Goal: Task Accomplishment & Management: Manage account settings

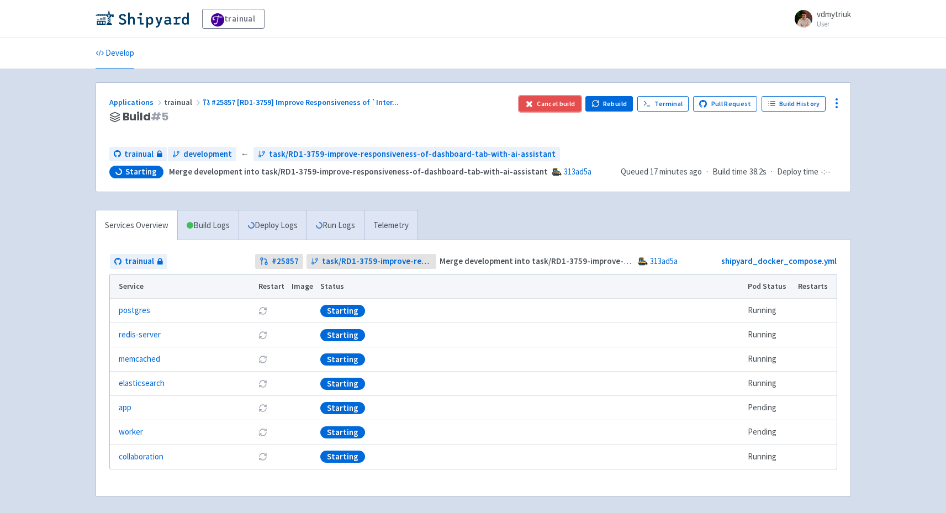
click at [563, 103] on button "Cancel build" at bounding box center [550, 103] width 62 height 15
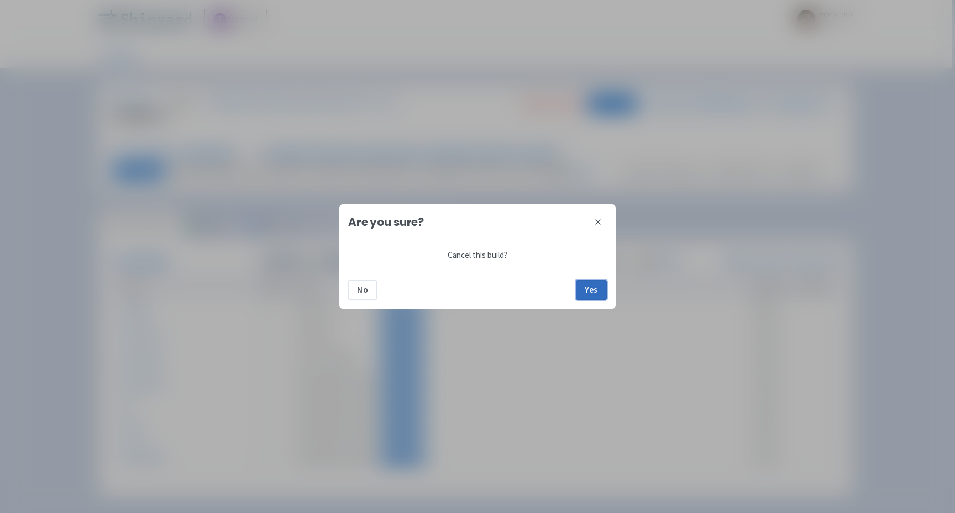
click at [598, 283] on button "Yes" at bounding box center [591, 290] width 31 height 20
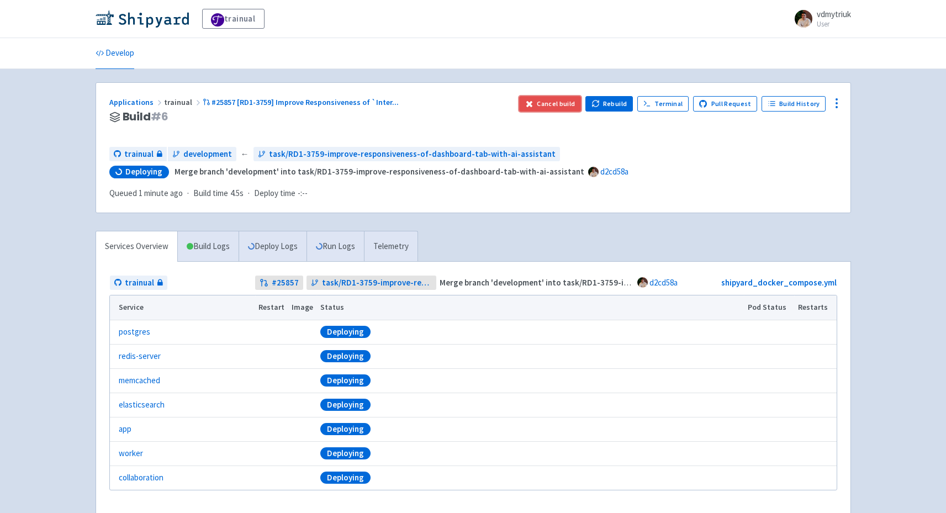
click at [546, 106] on button "Cancel build" at bounding box center [550, 103] width 62 height 15
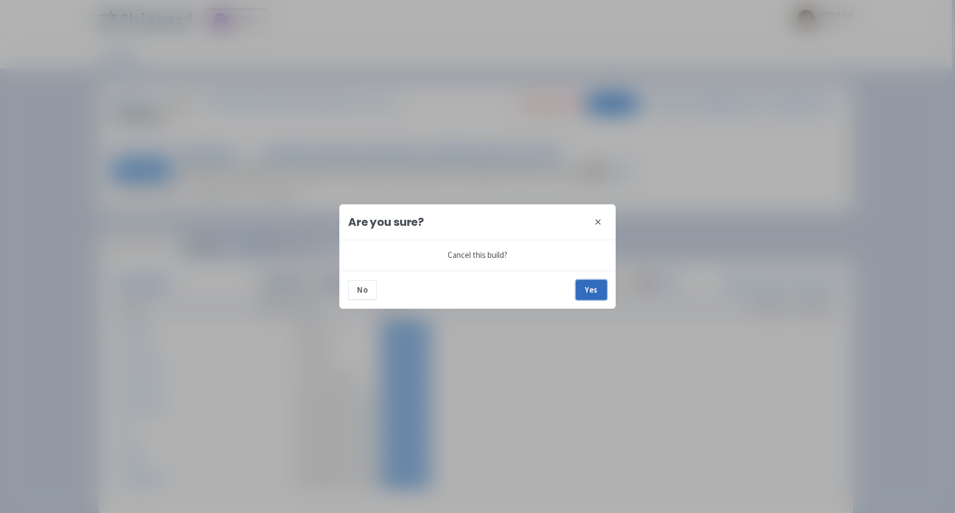
click at [593, 285] on button "Yes" at bounding box center [591, 290] width 31 height 20
